Goal: Task Accomplishment & Management: Manage account settings

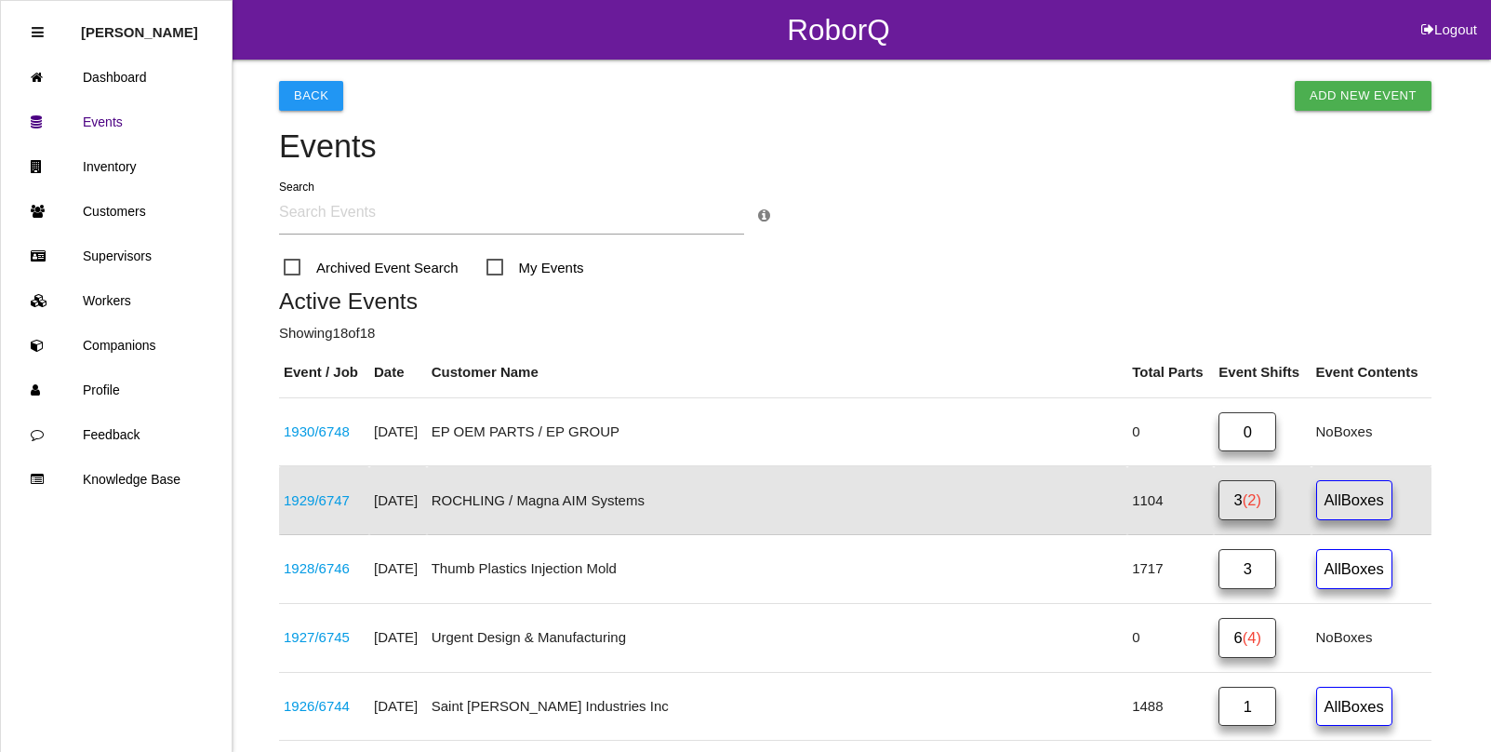
scroll to position [96, 0]
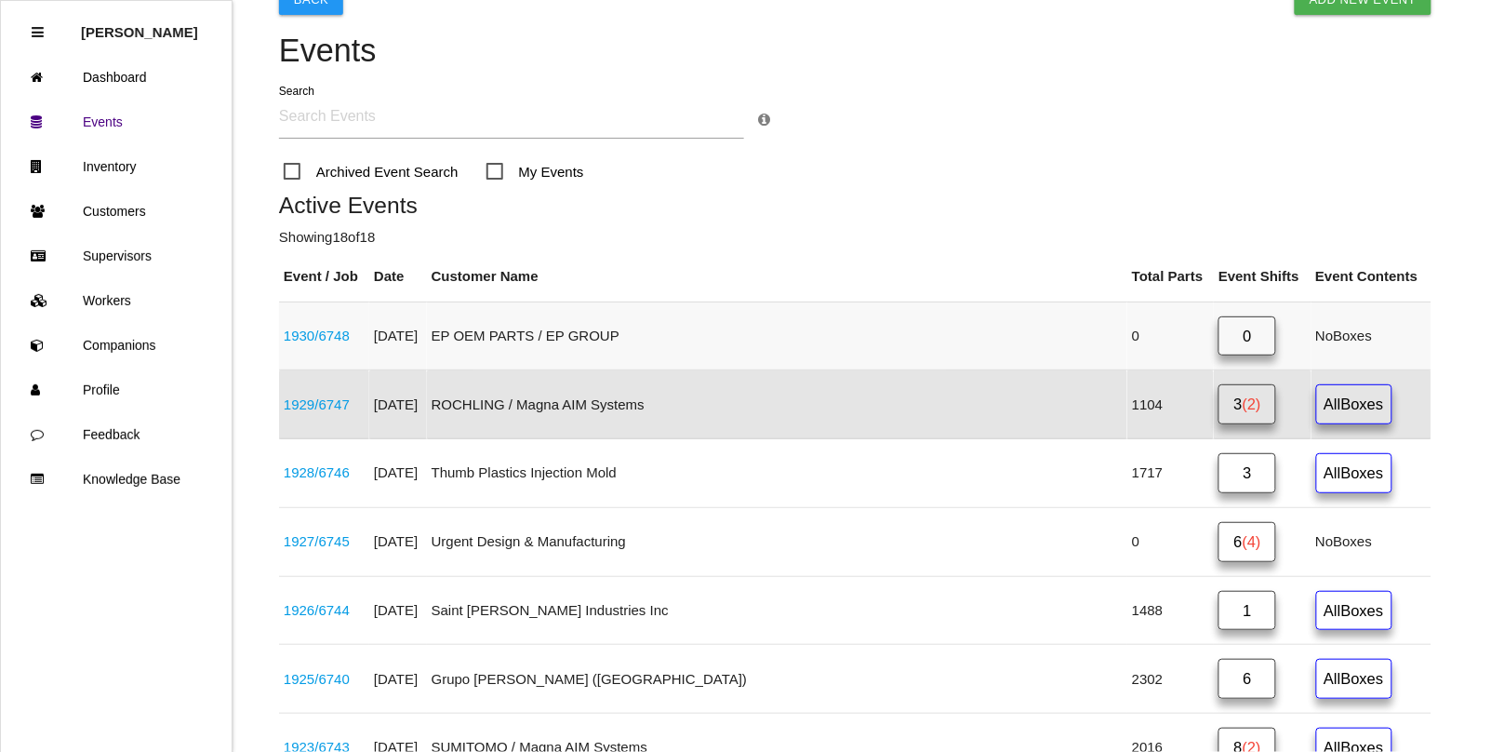
click at [304, 336] on link "1930 / 6748" at bounding box center [317, 336] width 66 height 16
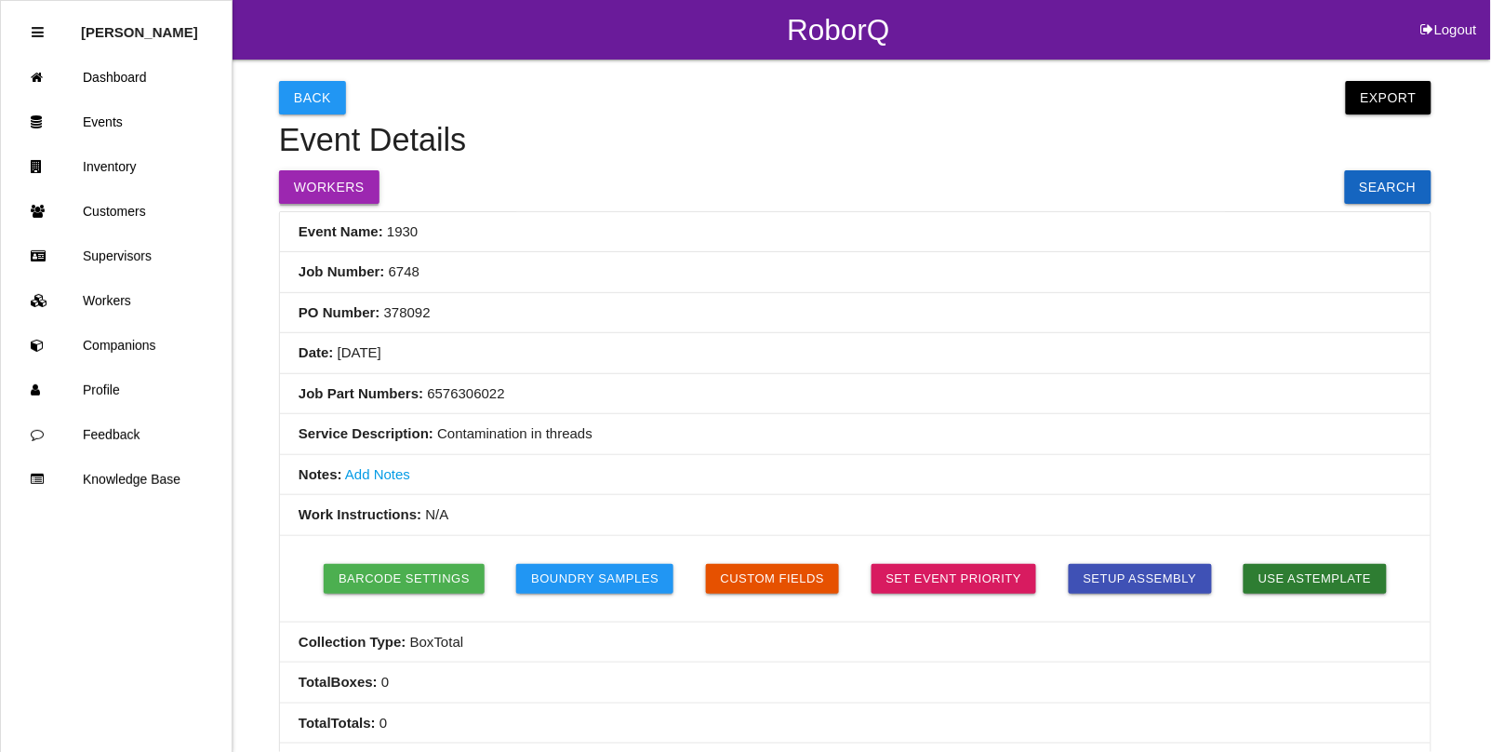
click at [330, 180] on button "Workers" at bounding box center [329, 186] width 100 height 33
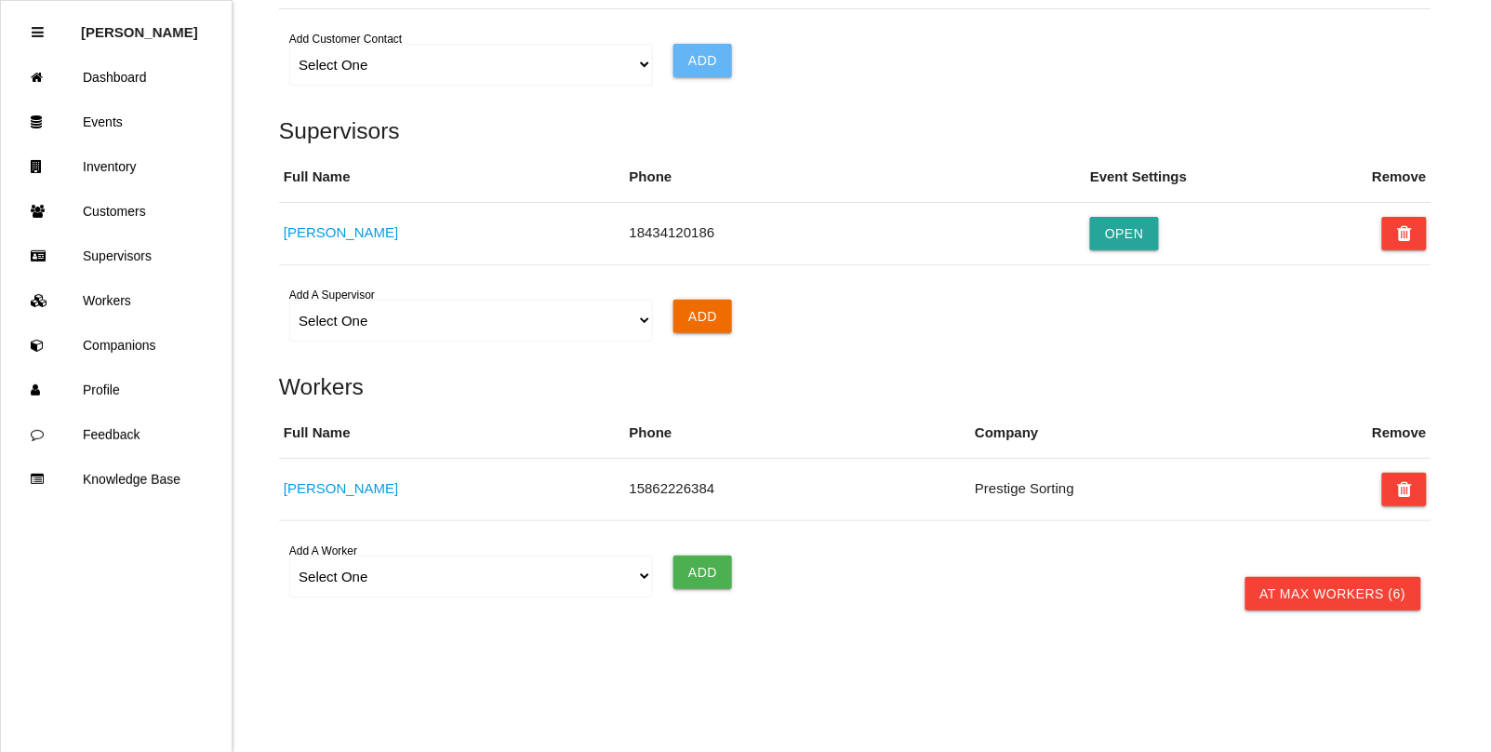
scroll to position [1290, 0]
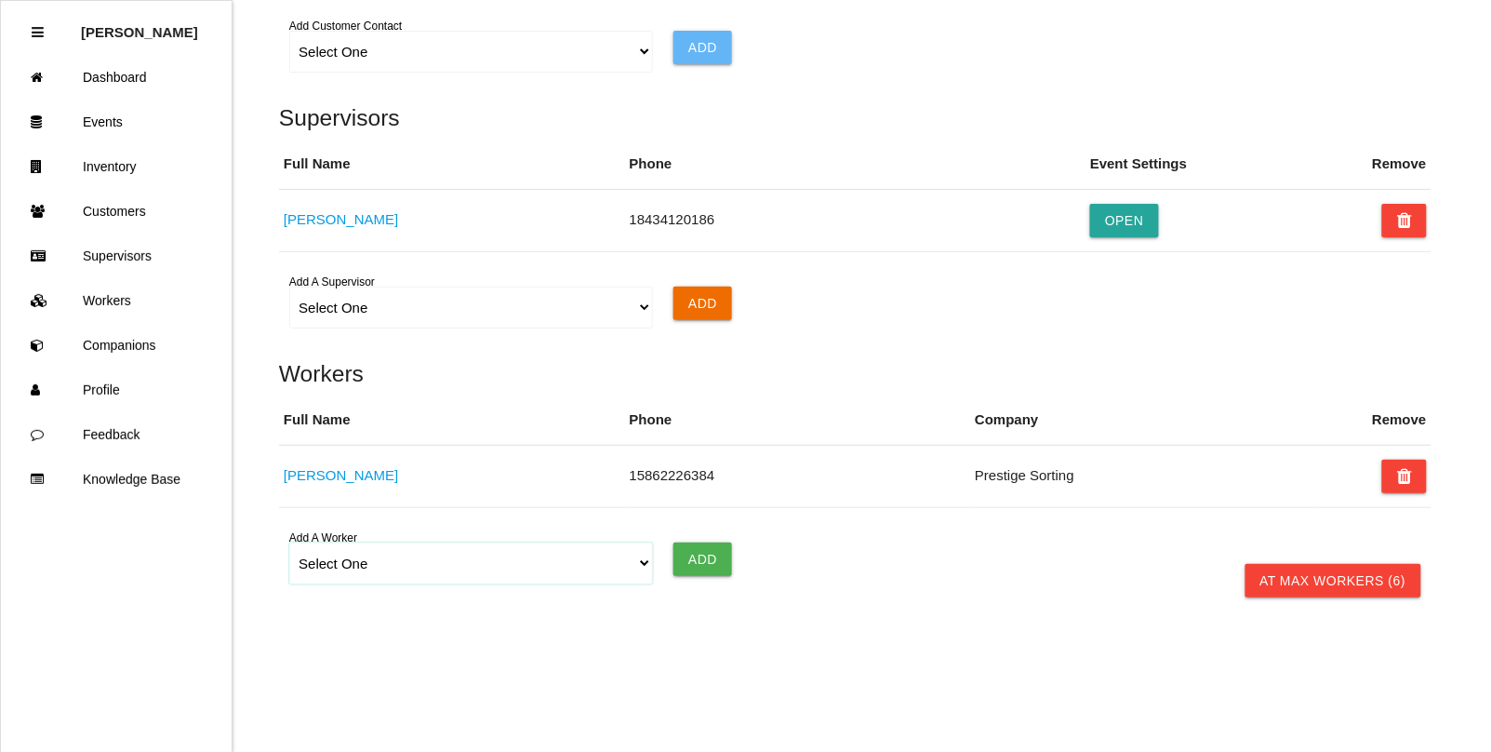
click at [328, 569] on select "Select One [PERSON_NAME] [PERSON_NAME] [PERSON_NAME] [PERSON_NAME] [PERSON_NAME…" at bounding box center [470, 563] width 363 height 42
select select "68cc6f64d46cda000efd12e6"
click at [289, 542] on select "Select One [PERSON_NAME] [PERSON_NAME] [PERSON_NAME] [PERSON_NAME] [PERSON_NAME…" at bounding box center [470, 563] width 363 height 42
click at [713, 572] on input "Add" at bounding box center [703, 558] width 59 height 33
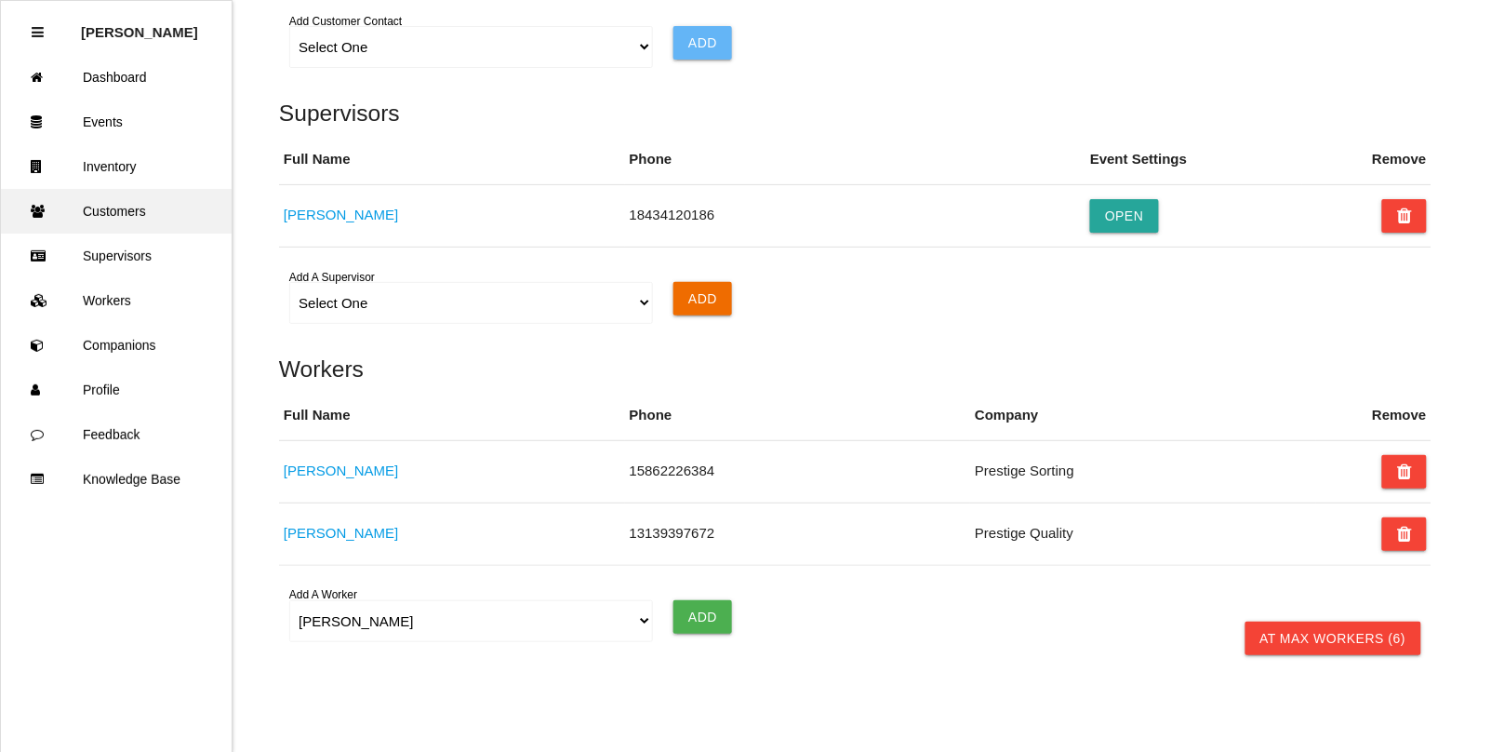
click at [116, 205] on link "Customers" at bounding box center [116, 211] width 231 height 45
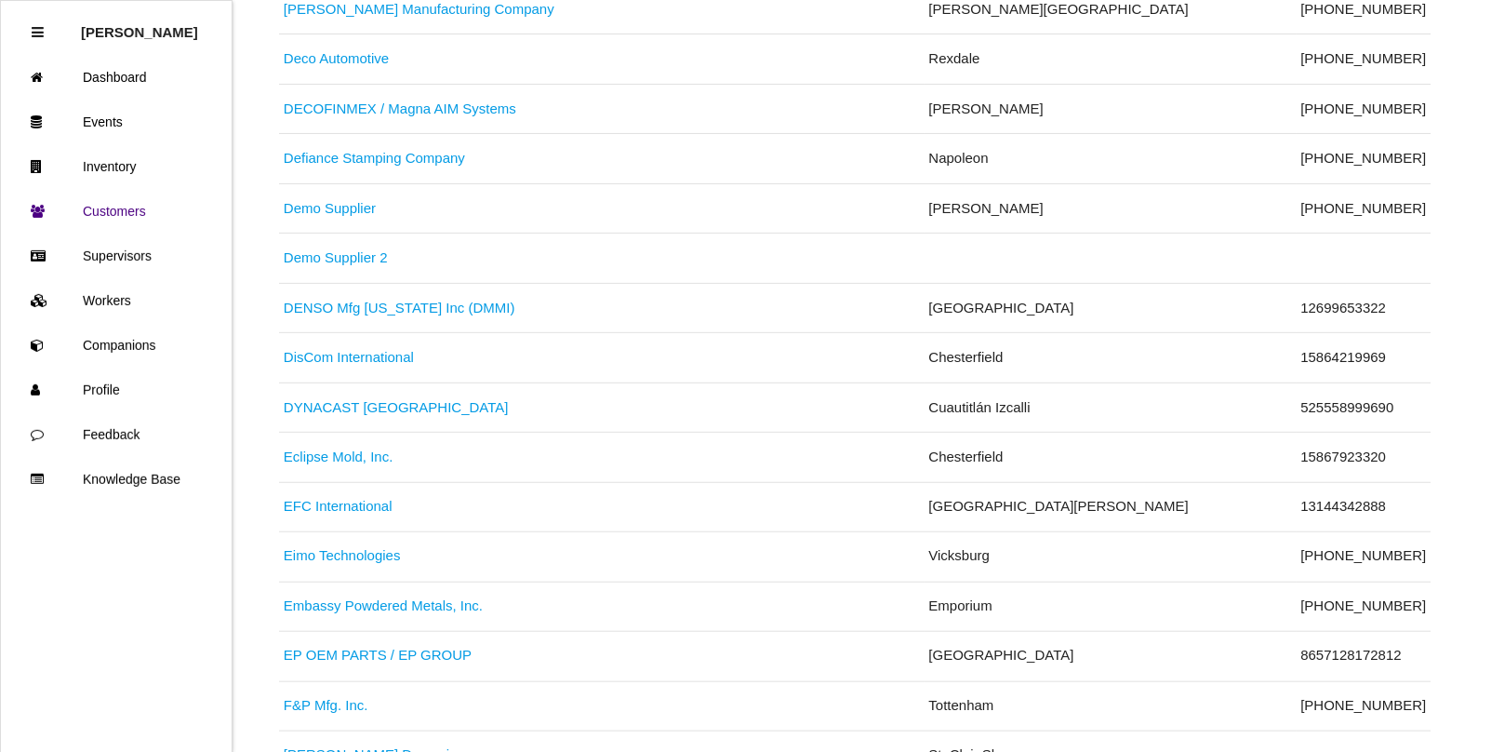
scroll to position [2559, 0]
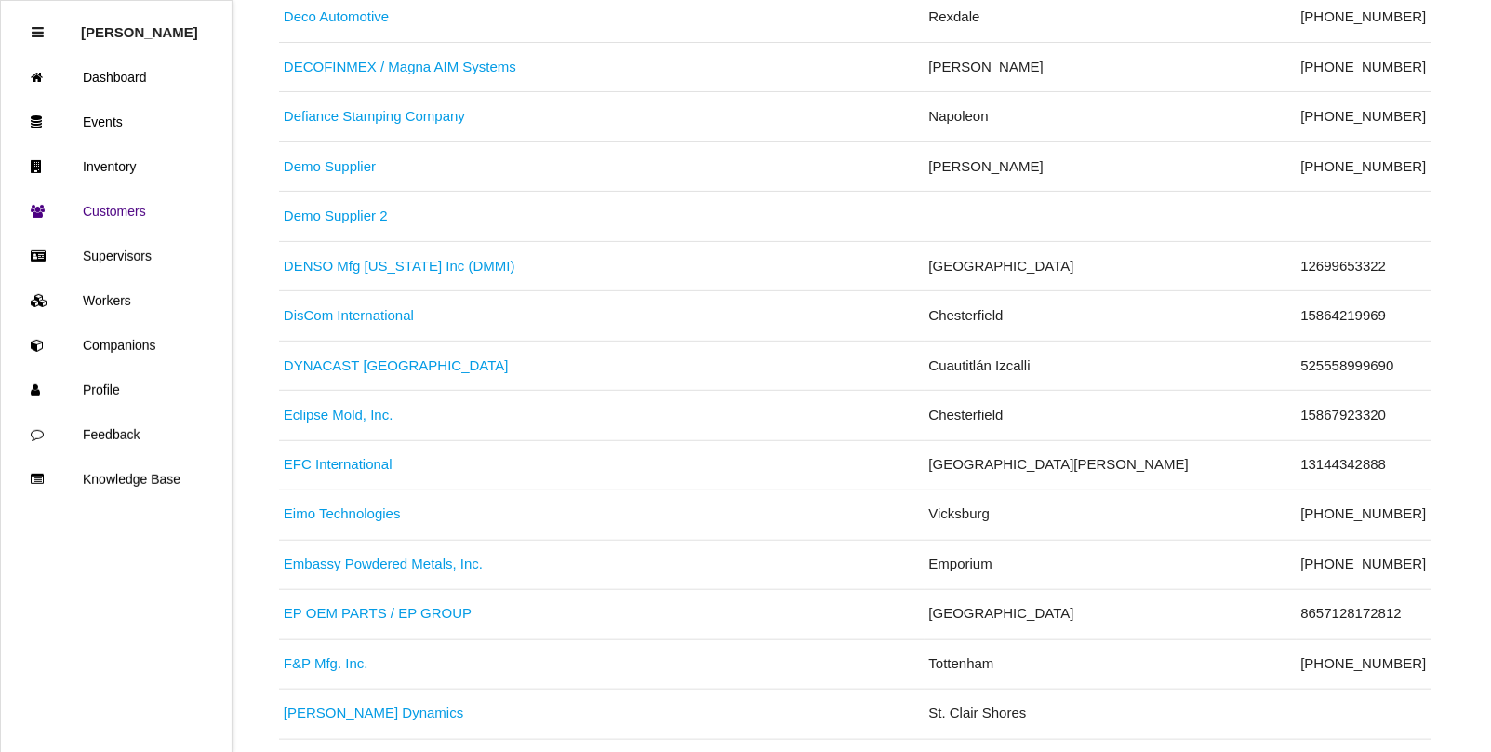
click at [323, 622] on link "EP OEM PARTS / EP GROUP" at bounding box center [378, 614] width 188 height 16
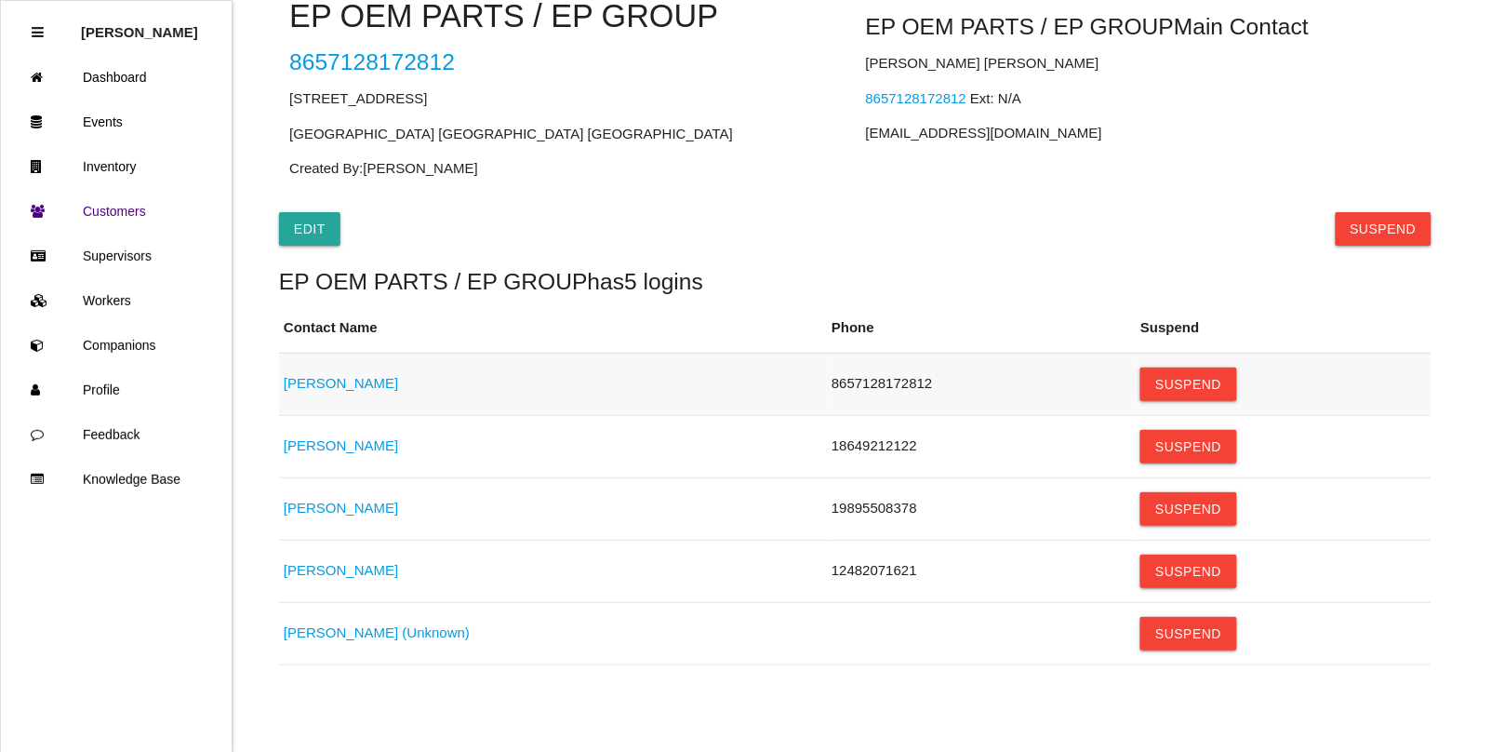
scroll to position [142, 0]
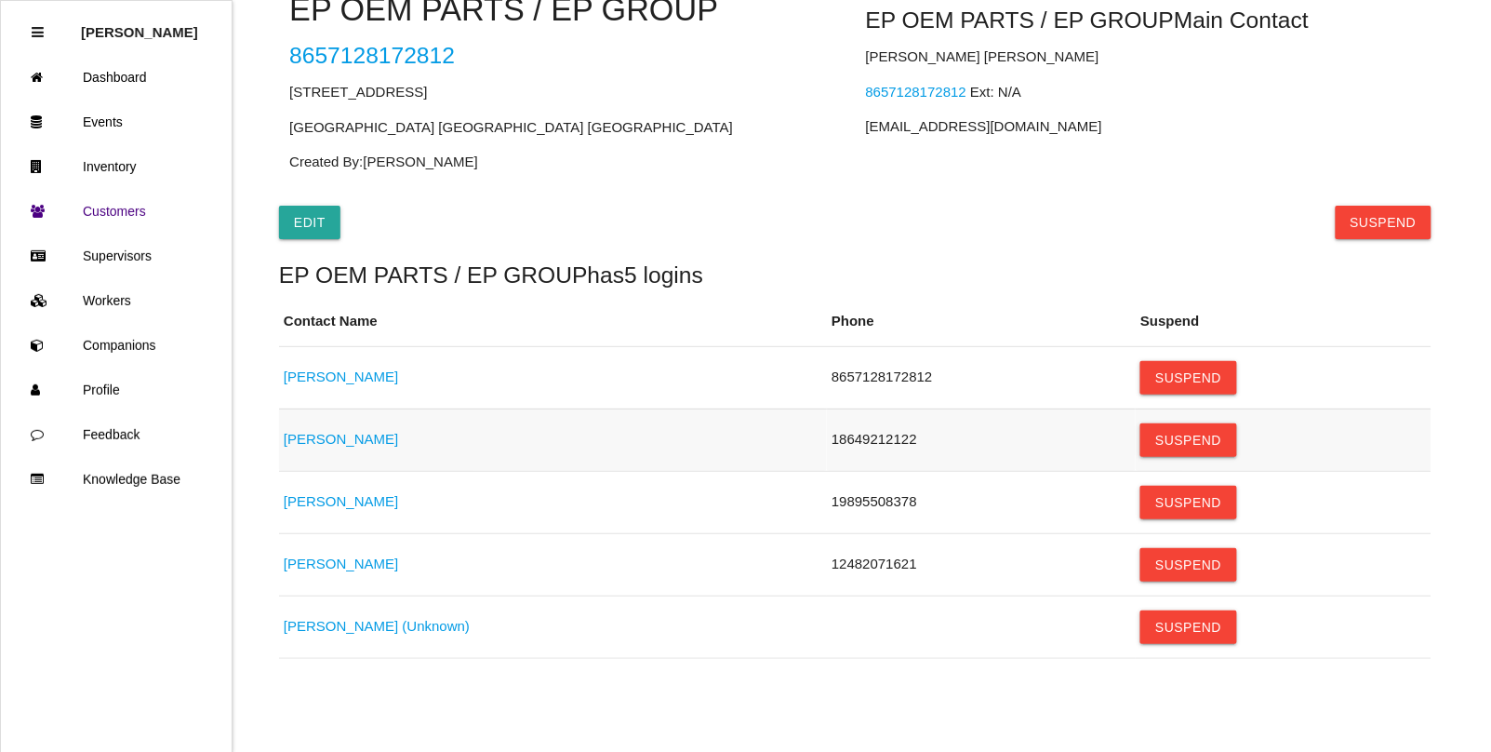
click at [347, 445] on link "[PERSON_NAME]" at bounding box center [341, 439] width 114 height 16
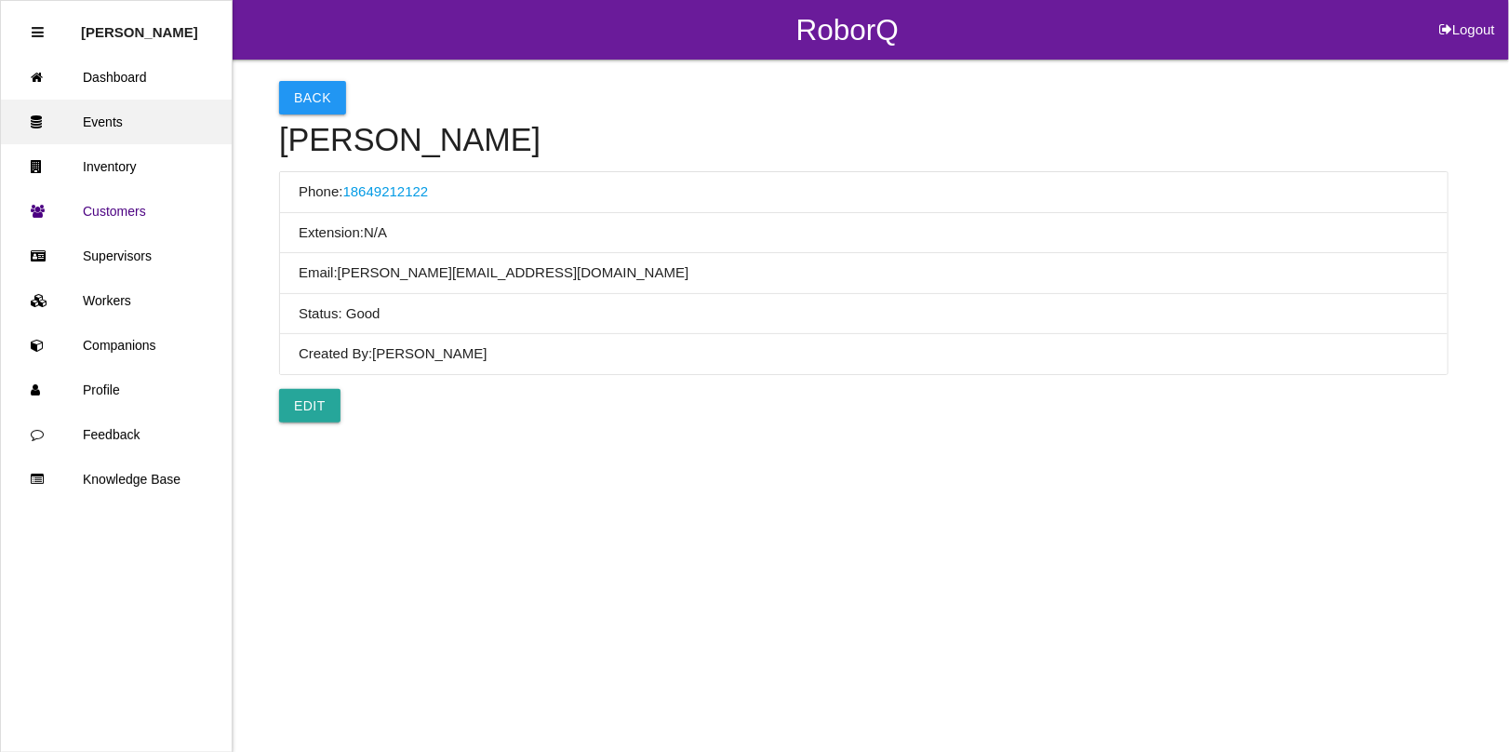
click at [107, 114] on link "Events" at bounding box center [116, 122] width 231 height 45
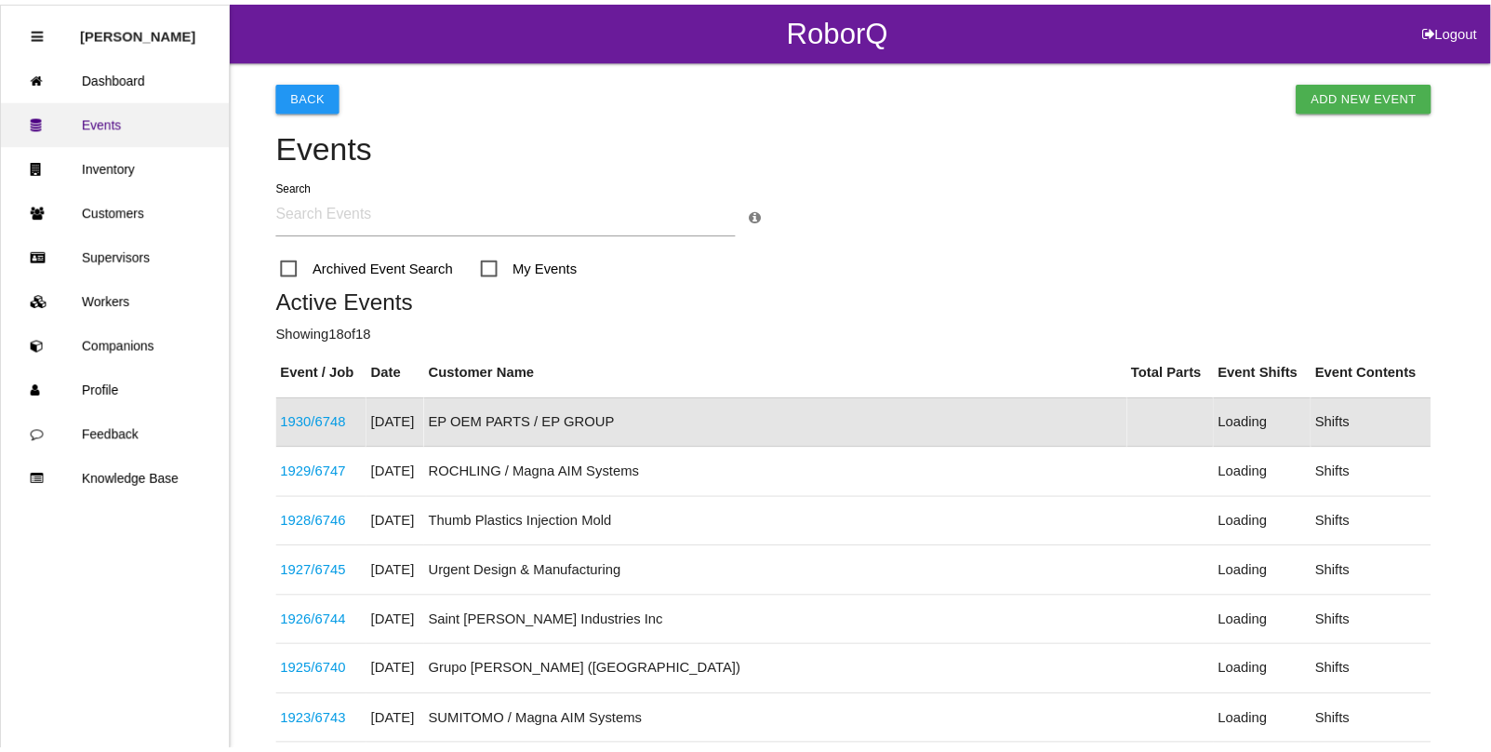
scroll to position [47, 0]
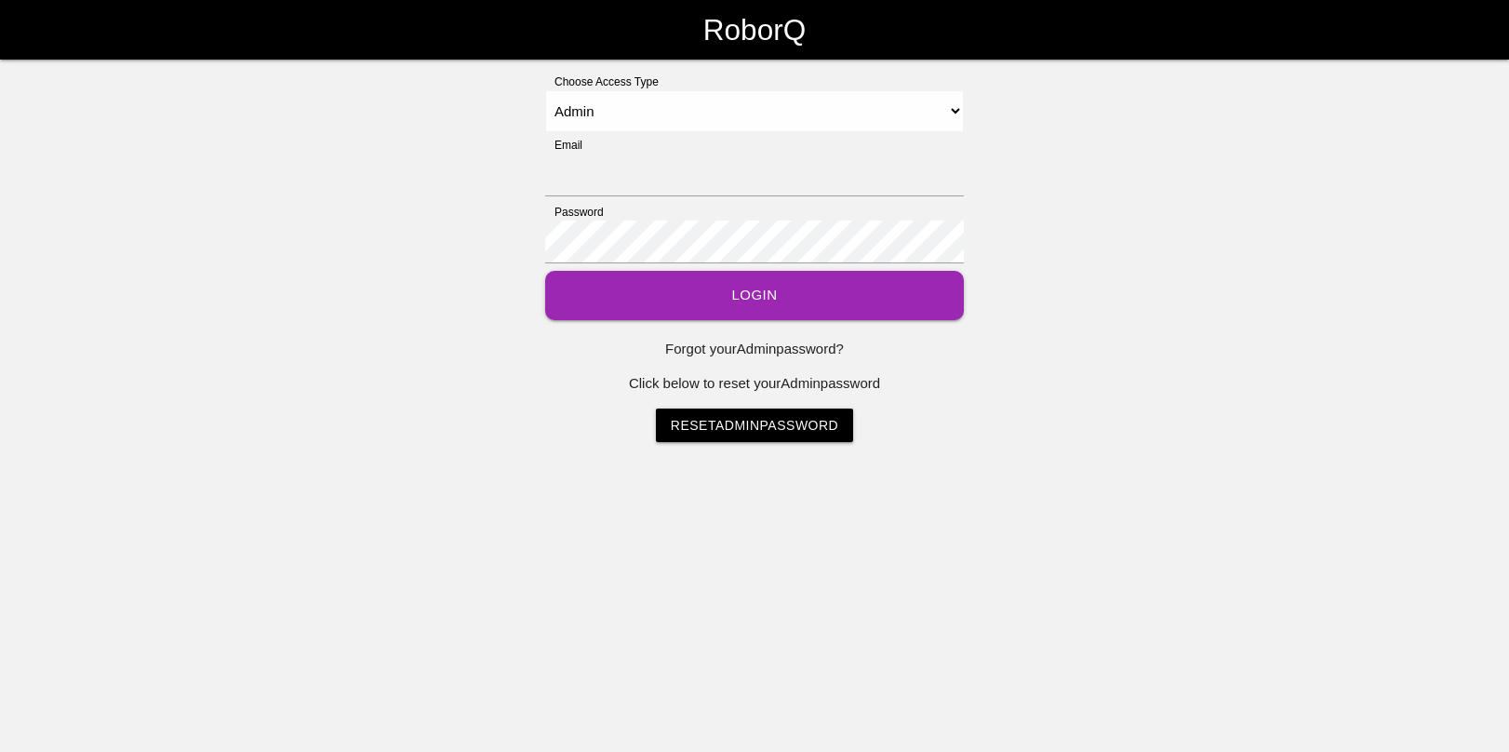
select select "Admin"
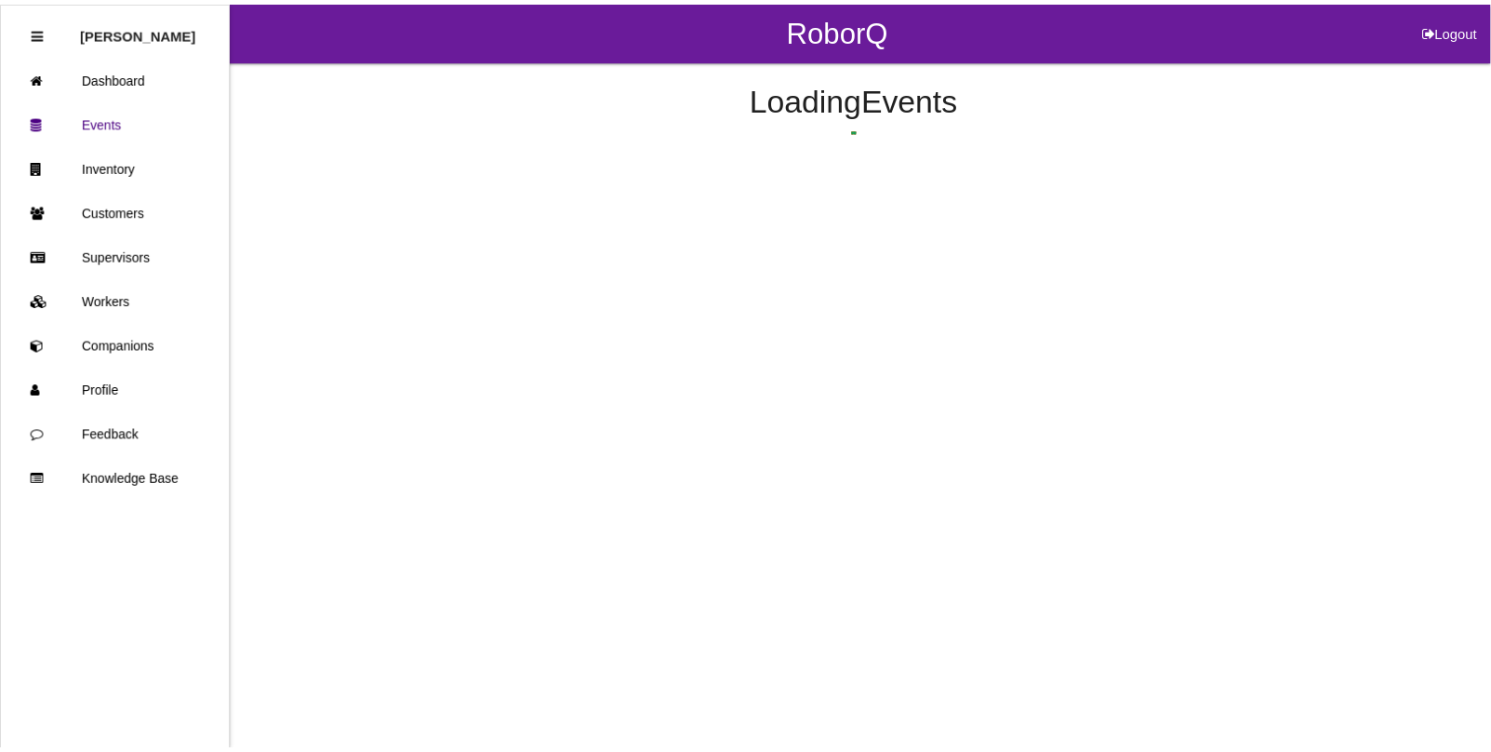
scroll to position [47, 0]
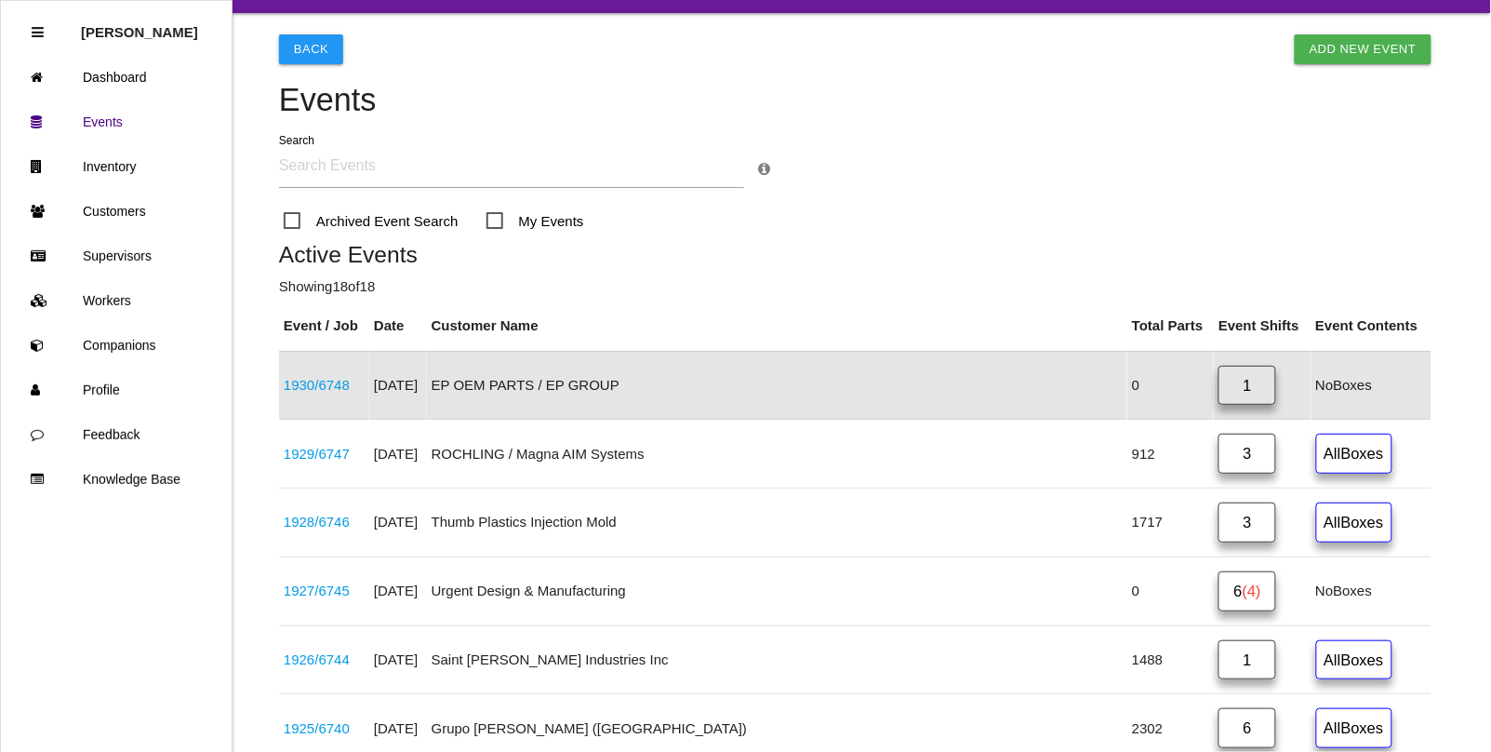
click at [1219, 388] on link "1" at bounding box center [1248, 386] width 58 height 40
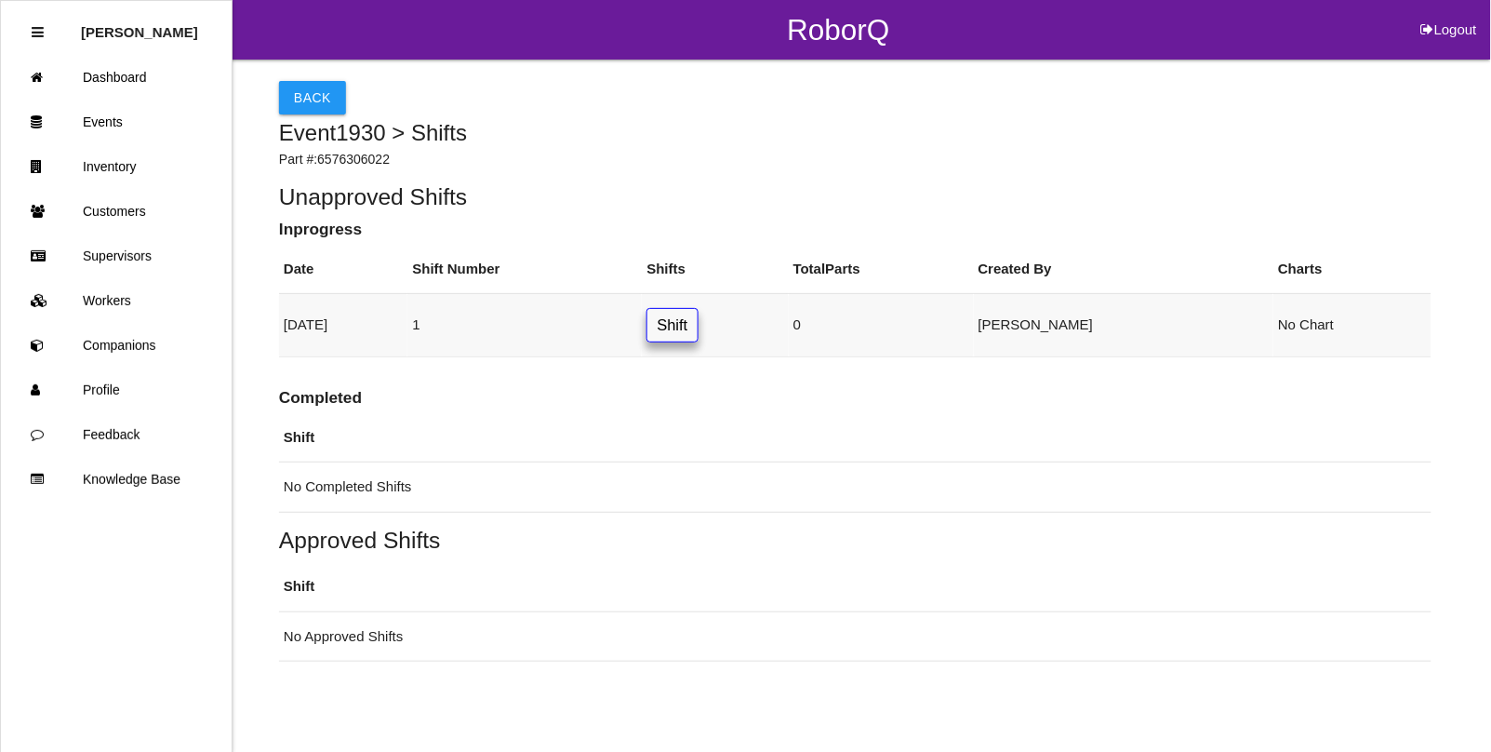
click at [698, 318] on link "Shift" at bounding box center [672, 325] width 51 height 34
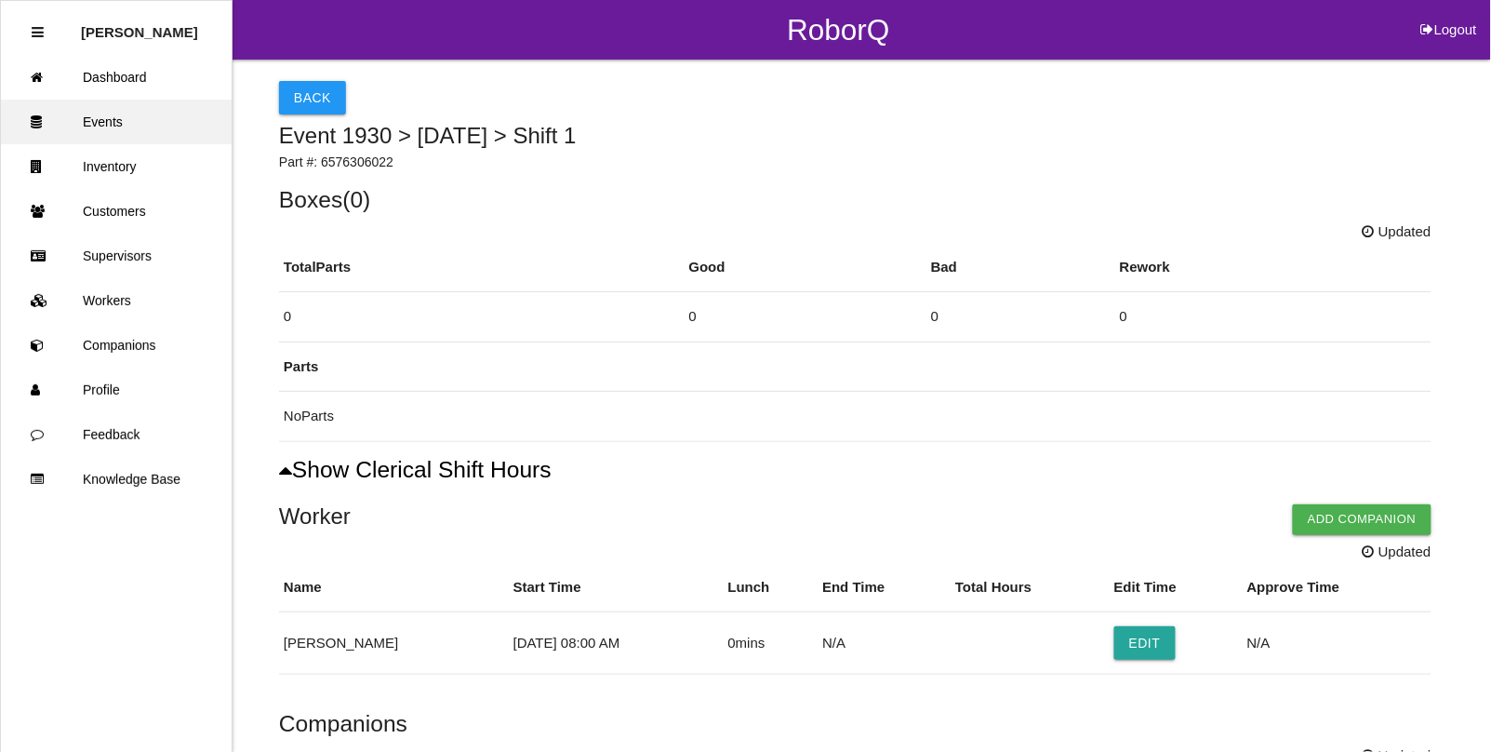
click at [95, 105] on link "Events" at bounding box center [116, 122] width 231 height 45
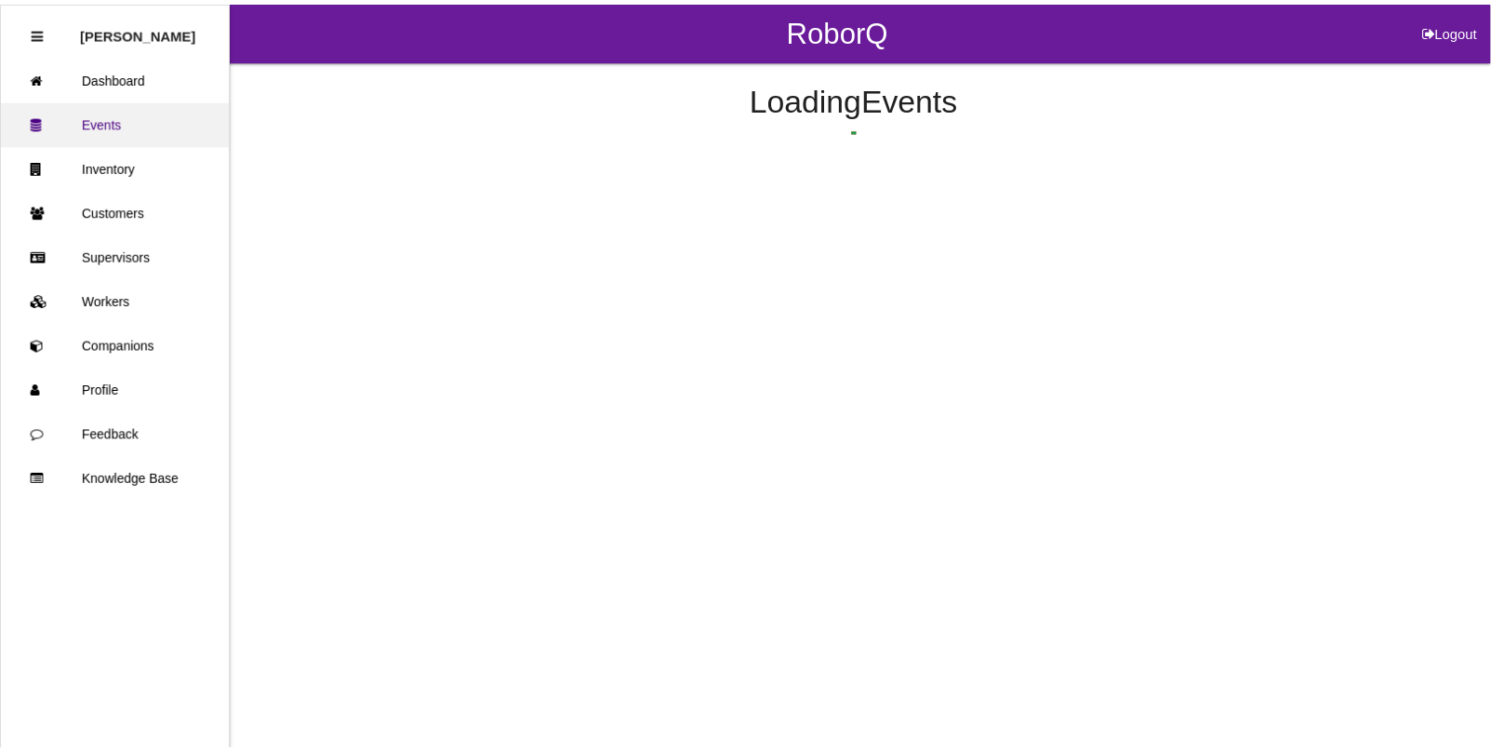
scroll to position [47, 0]
